Goal: Navigation & Orientation: Find specific page/section

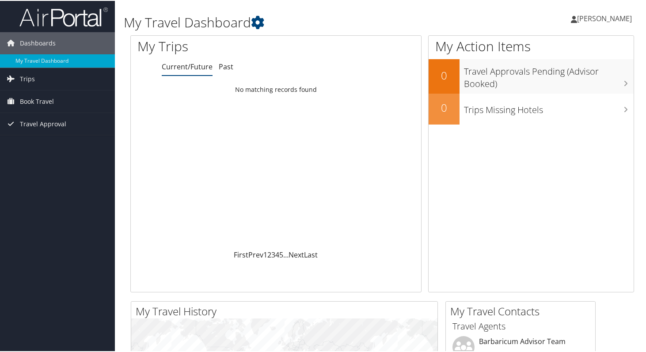
click at [599, 15] on span "[PERSON_NAME]" at bounding box center [604, 18] width 55 height 10
click at [568, 79] on link "View Travel Profile" at bounding box center [581, 78] width 99 height 15
click at [610, 25] on link "[PERSON_NAME]" at bounding box center [606, 17] width 70 height 27
click at [589, 50] on link "My Settings" at bounding box center [581, 48] width 99 height 15
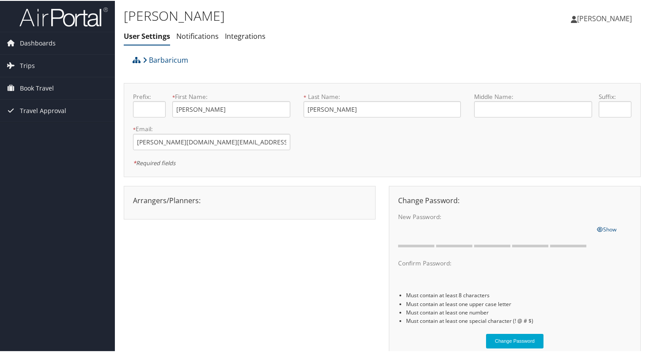
click at [602, 19] on span "[PERSON_NAME]" at bounding box center [604, 18] width 55 height 10
click at [565, 77] on link "View Travel Profile" at bounding box center [581, 78] width 99 height 15
click at [603, 13] on span "[PERSON_NAME]" at bounding box center [604, 18] width 55 height 10
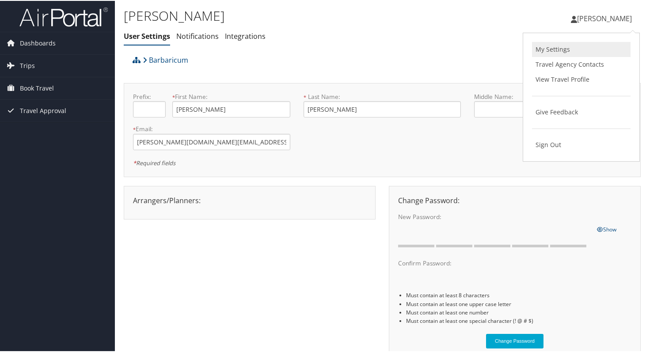
click at [566, 50] on link "My Settings" at bounding box center [581, 48] width 99 height 15
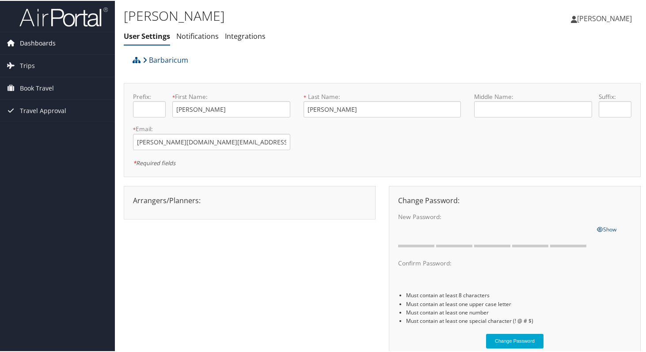
click at [50, 44] on span "Dashboards" at bounding box center [38, 42] width 36 height 22
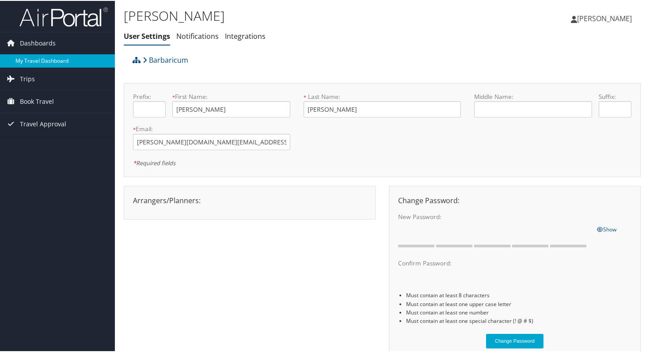
click at [34, 61] on link "My Travel Dashboard" at bounding box center [57, 59] width 115 height 13
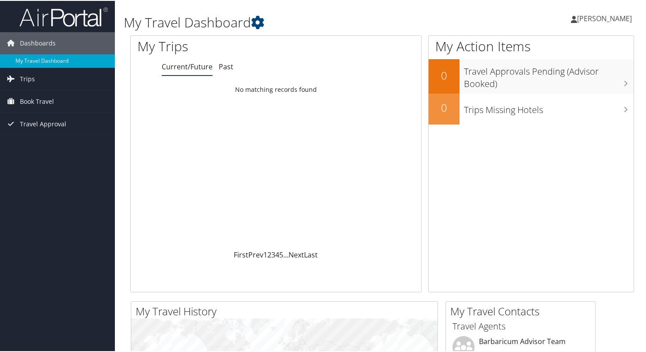
click at [607, 18] on span "[PERSON_NAME]" at bounding box center [604, 18] width 55 height 10
click at [557, 66] on link "Travel Agency Contacts" at bounding box center [581, 63] width 99 height 15
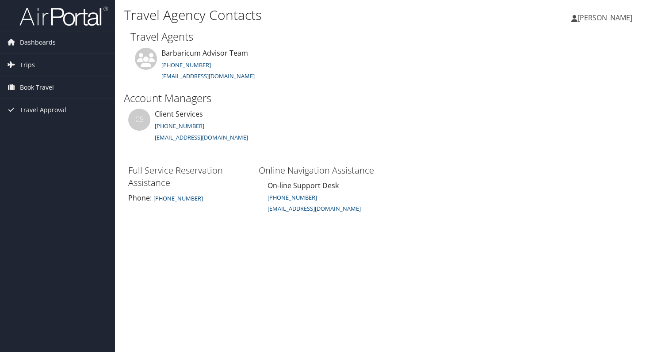
click at [618, 19] on span "[PERSON_NAME]" at bounding box center [604, 18] width 55 height 10
click at [564, 77] on link "View Travel Profile" at bounding box center [582, 78] width 99 height 15
click at [615, 16] on span "[PERSON_NAME]" at bounding box center [604, 18] width 55 height 10
